Goal: Check status: Check status

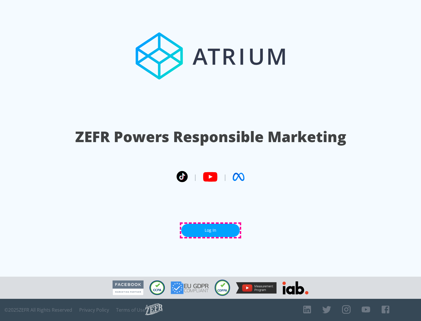
click at [210, 231] on link "Log In" at bounding box center [210, 230] width 58 height 13
